Goal: Transaction & Acquisition: Purchase product/service

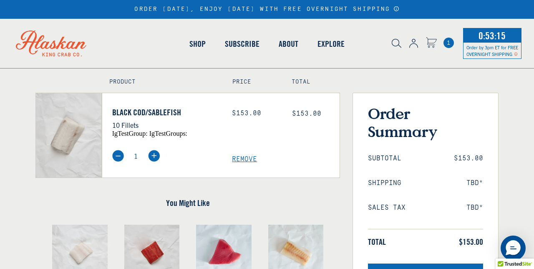
scroll to position [44, 0]
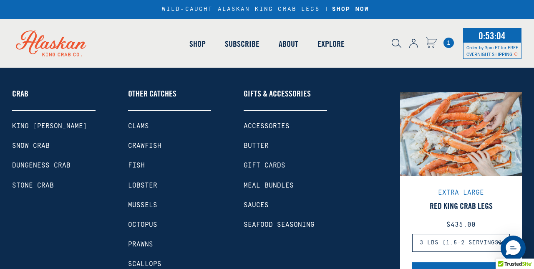
click at [191, 43] on link "Shop" at bounding box center [197, 44] width 35 height 48
click at [194, 42] on link "Shop" at bounding box center [197, 44] width 35 height 48
